Goal: Task Accomplishment & Management: Use online tool/utility

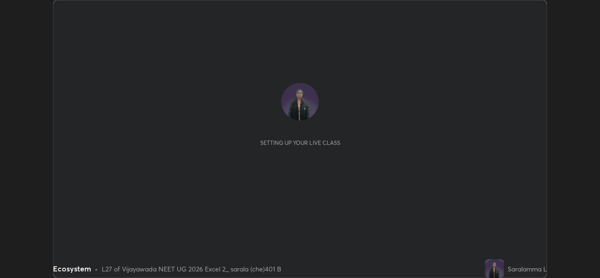
scroll to position [278, 599]
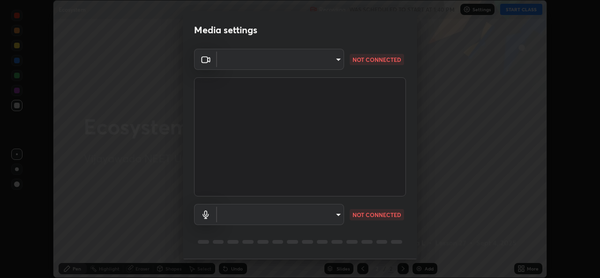
type input "3a992d1da3209f10b5da796cf46cb8db787427b461a3fd2b7253857f6e40e0ec"
type input "0dce955b6b4f6b94a9b0145f851f3af49c125d8c235586a27029e9c8e3e71f78"
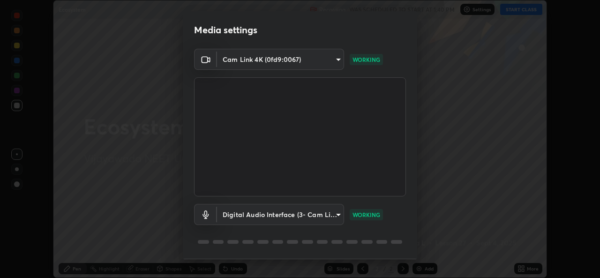
scroll to position [30, 0]
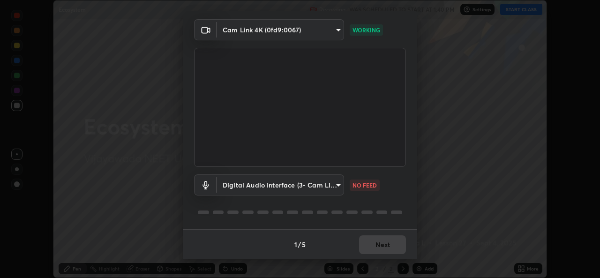
click at [378, 240] on div "1 / 5 Next" at bounding box center [300, 244] width 234 height 30
click at [379, 248] on div "1 / 5 Next" at bounding box center [300, 244] width 234 height 30
click at [373, 244] on button "Next" at bounding box center [382, 244] width 47 height 19
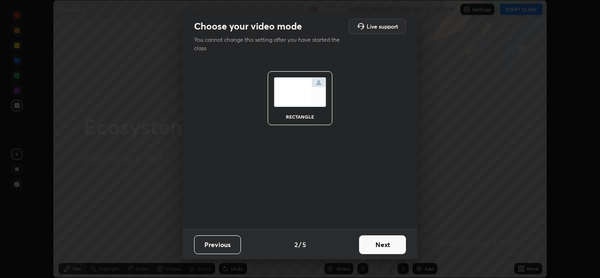
click at [377, 249] on button "Next" at bounding box center [382, 244] width 47 height 19
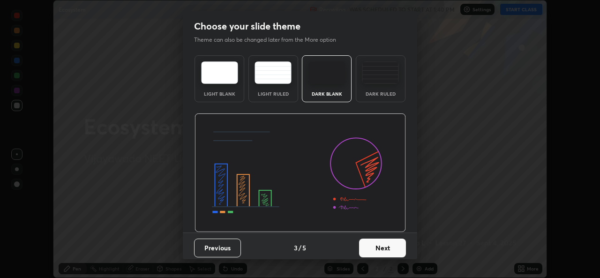
click at [380, 248] on button "Next" at bounding box center [382, 248] width 47 height 19
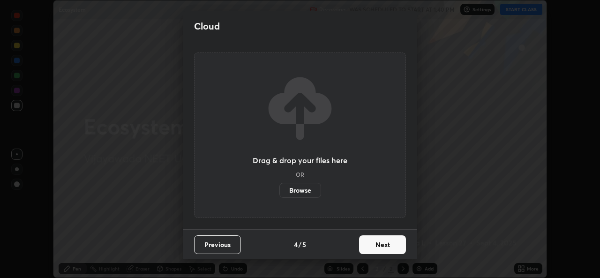
click at [380, 248] on button "Next" at bounding box center [382, 244] width 47 height 19
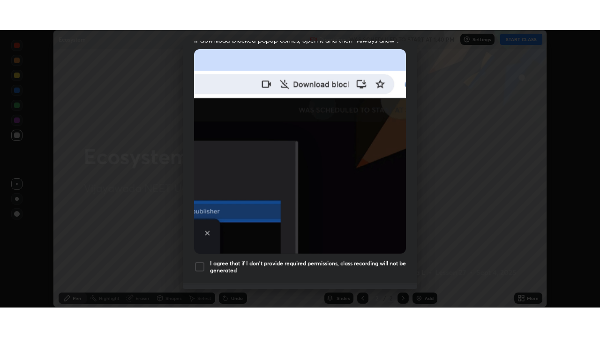
scroll to position [221, 0]
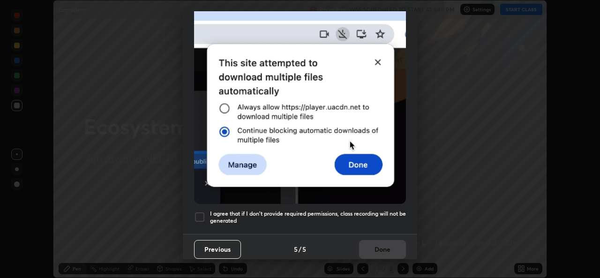
click at [378, 245] on div "Previous 5 / 5 Done" at bounding box center [300, 249] width 234 height 30
click at [203, 211] on div at bounding box center [199, 216] width 11 height 11
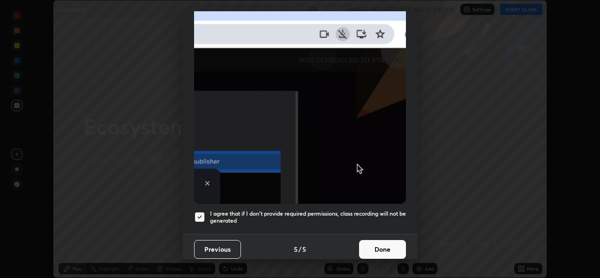
click at [374, 247] on button "Done" at bounding box center [382, 249] width 47 height 19
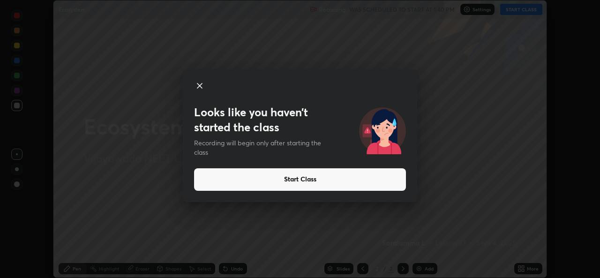
click at [392, 177] on button "Start Class" at bounding box center [300, 179] width 212 height 22
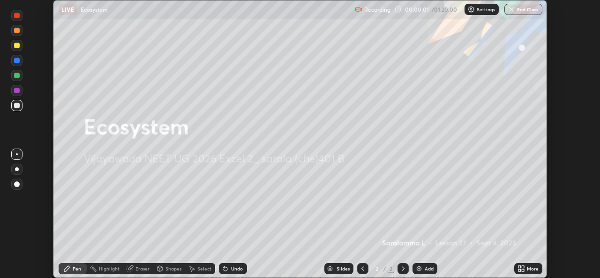
click at [528, 268] on div "More" at bounding box center [533, 268] width 12 height 5
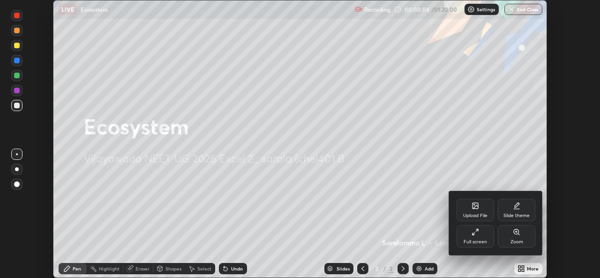
click at [480, 238] on div "Full screen" at bounding box center [474, 236] width 37 height 22
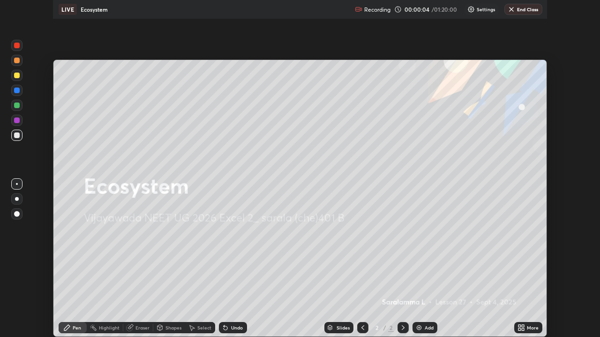
scroll to position [337, 600]
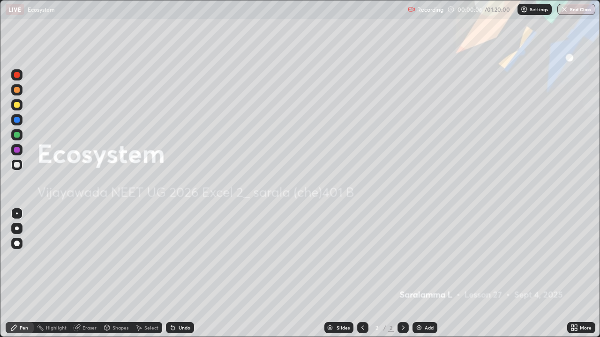
click at [401, 277] on icon at bounding box center [402, 327] width 7 height 7
click at [406, 277] on div at bounding box center [402, 327] width 11 height 11
click at [422, 277] on div "Add" at bounding box center [424, 327] width 25 height 11
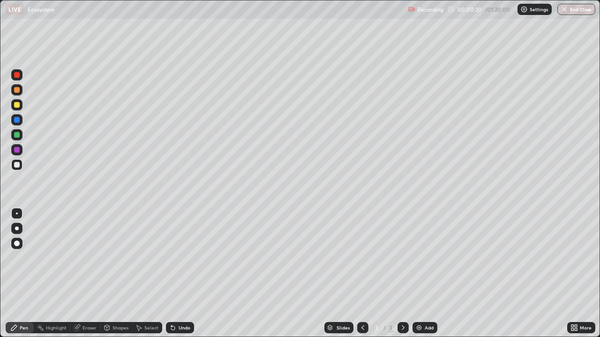
click at [359, 277] on div at bounding box center [362, 328] width 11 height 19
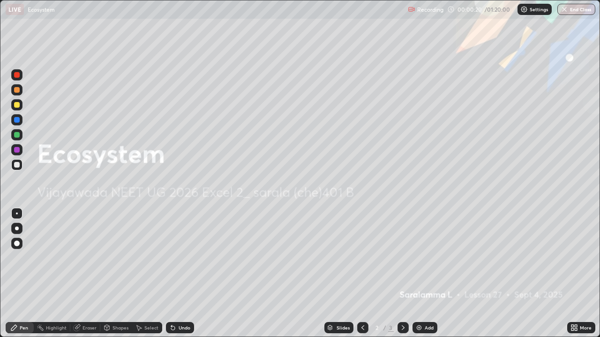
click at [362, 277] on icon at bounding box center [362, 327] width 7 height 7
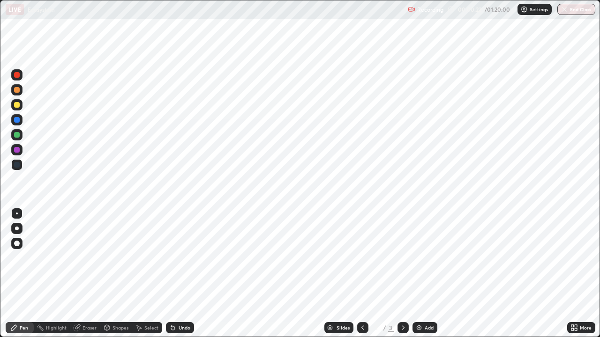
click at [402, 277] on icon at bounding box center [402, 327] width 7 height 7
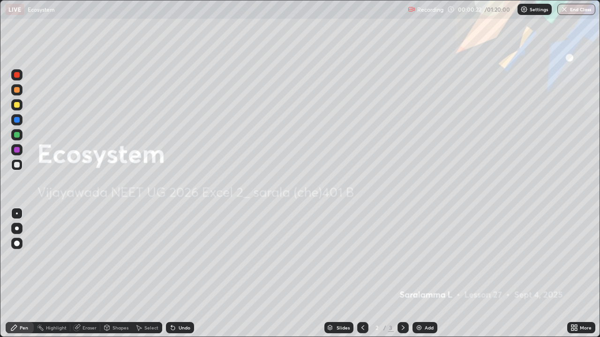
click at [402, 277] on icon at bounding box center [402, 327] width 7 height 7
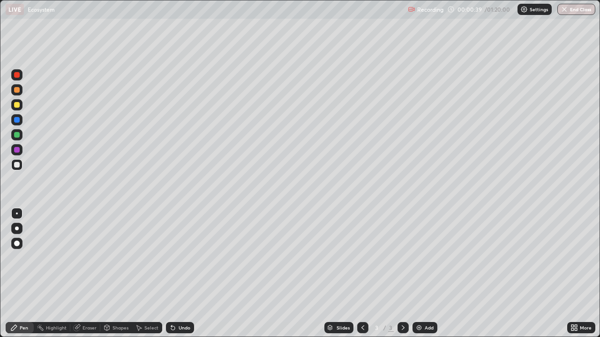
click at [362, 277] on icon at bounding box center [362, 327] width 7 height 7
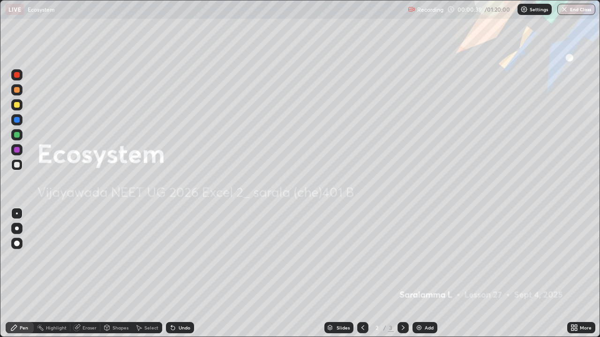
click at [362, 277] on icon at bounding box center [362, 327] width 7 height 7
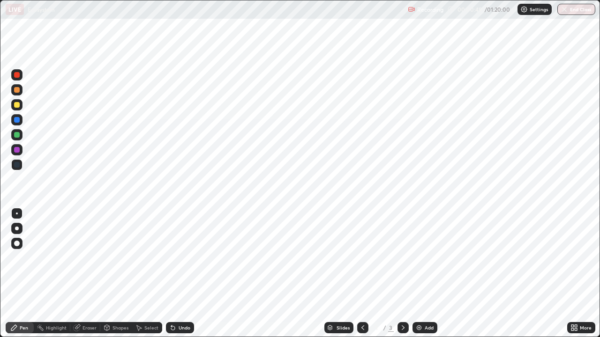
click at [402, 277] on icon at bounding box center [403, 328] width 3 height 5
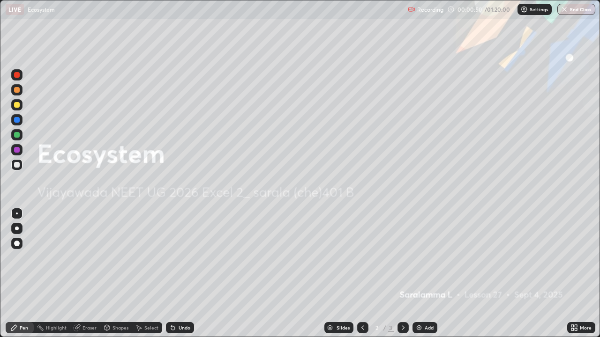
click at [402, 277] on icon at bounding box center [402, 327] width 7 height 7
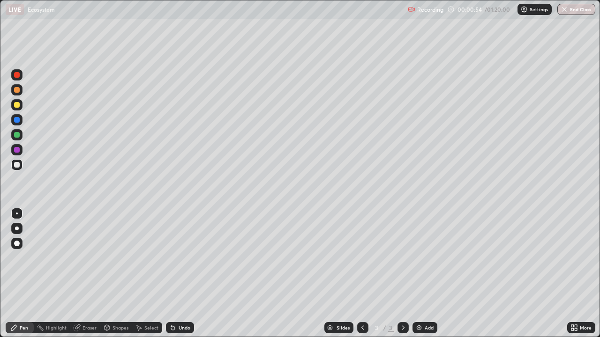
click at [363, 277] on icon at bounding box center [362, 327] width 7 height 7
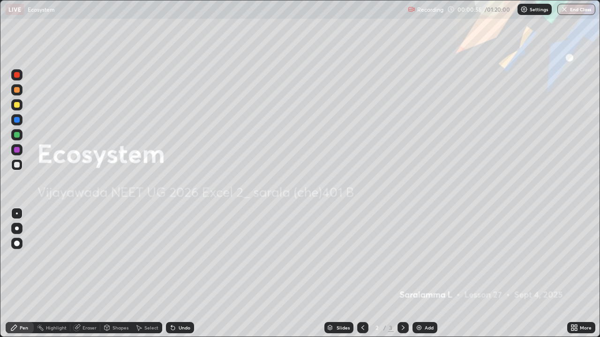
click at [366, 277] on div at bounding box center [362, 327] width 11 height 11
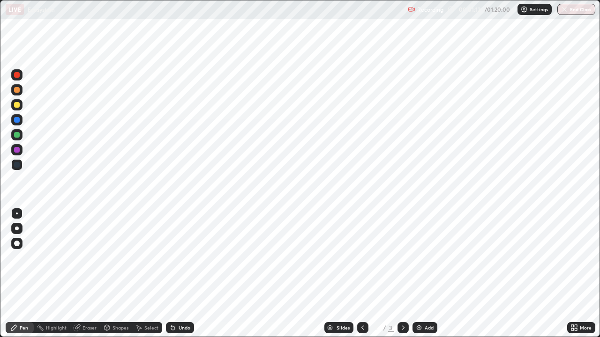
click at [433, 277] on div "Add" at bounding box center [429, 328] width 9 height 5
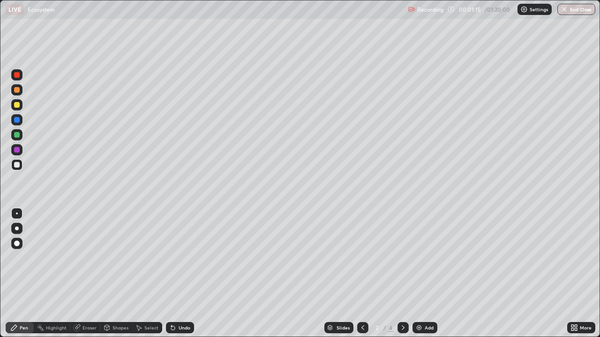
click at [361, 277] on icon at bounding box center [362, 327] width 7 height 7
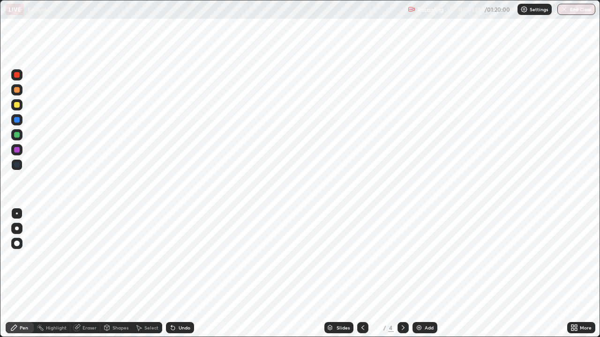
click at [402, 277] on icon at bounding box center [402, 327] width 7 height 7
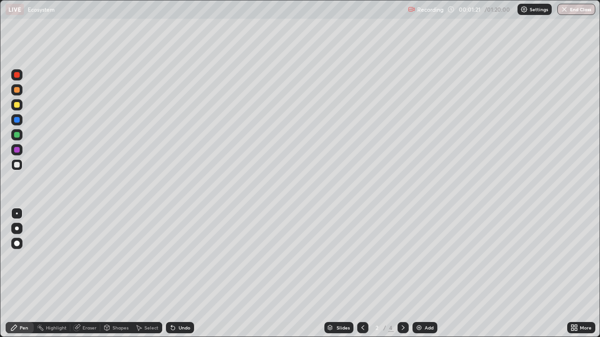
click at [402, 277] on icon at bounding box center [402, 327] width 7 height 7
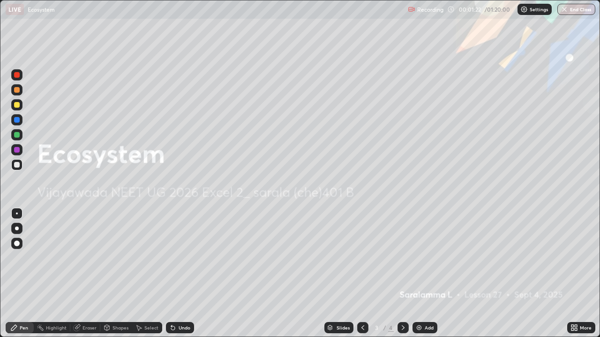
click at [399, 277] on icon at bounding box center [402, 327] width 7 height 7
